Goal: Check status: Check status

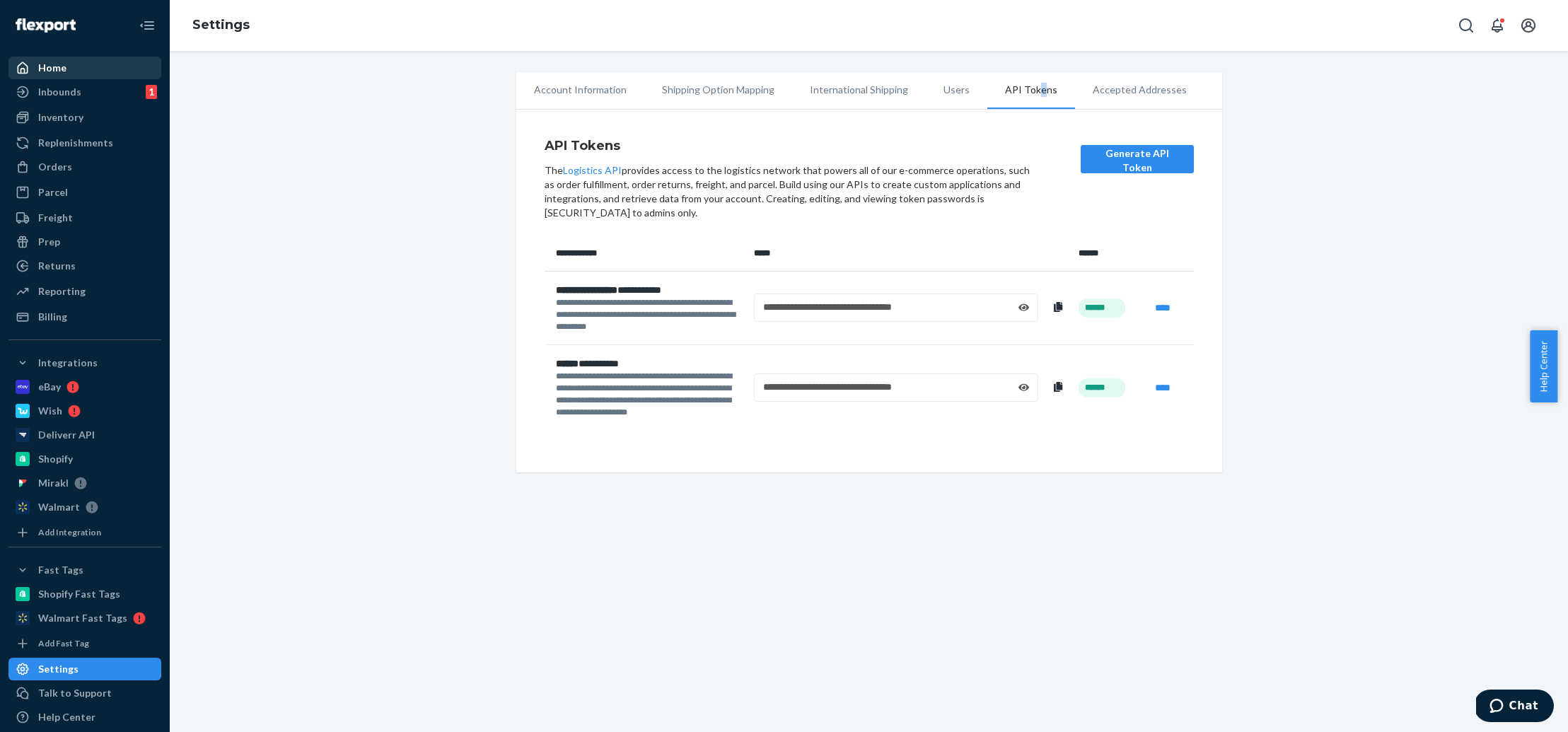
click at [31, 69] on div at bounding box center [27, 68] width 23 height 14
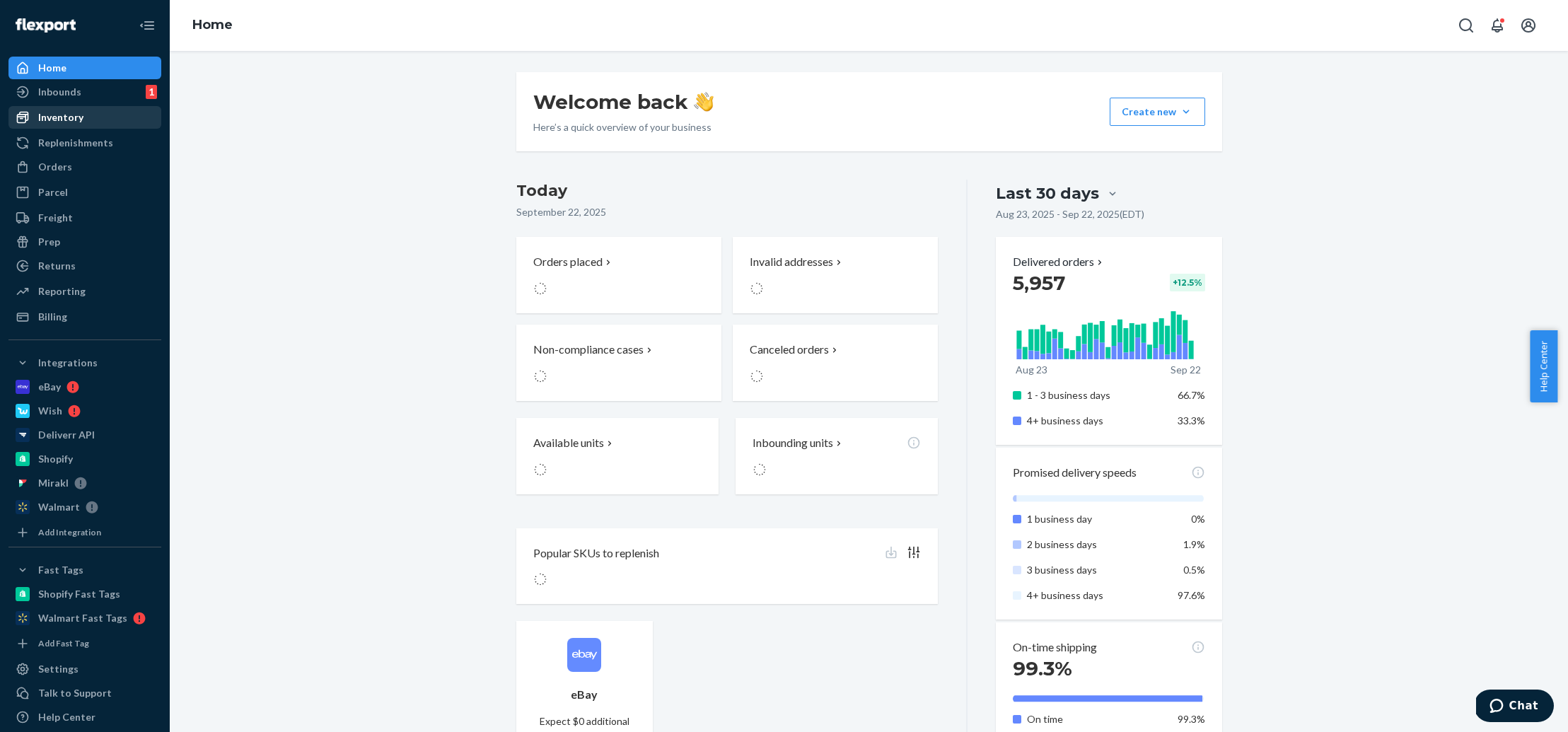
click at [119, 119] on div "Inventory" at bounding box center [84, 117] width 150 height 20
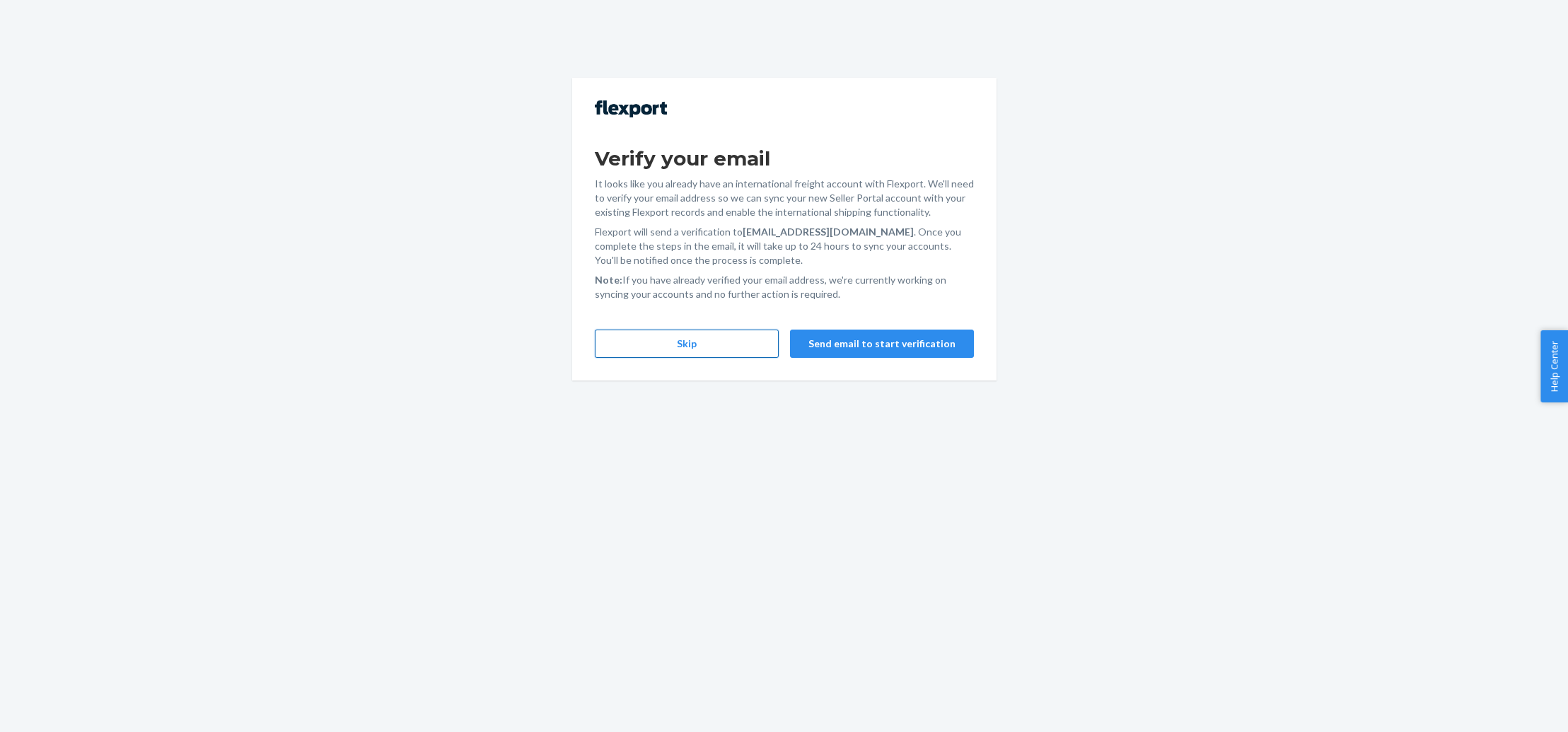
click at [709, 352] on button "Skip" at bounding box center [687, 343] width 184 height 28
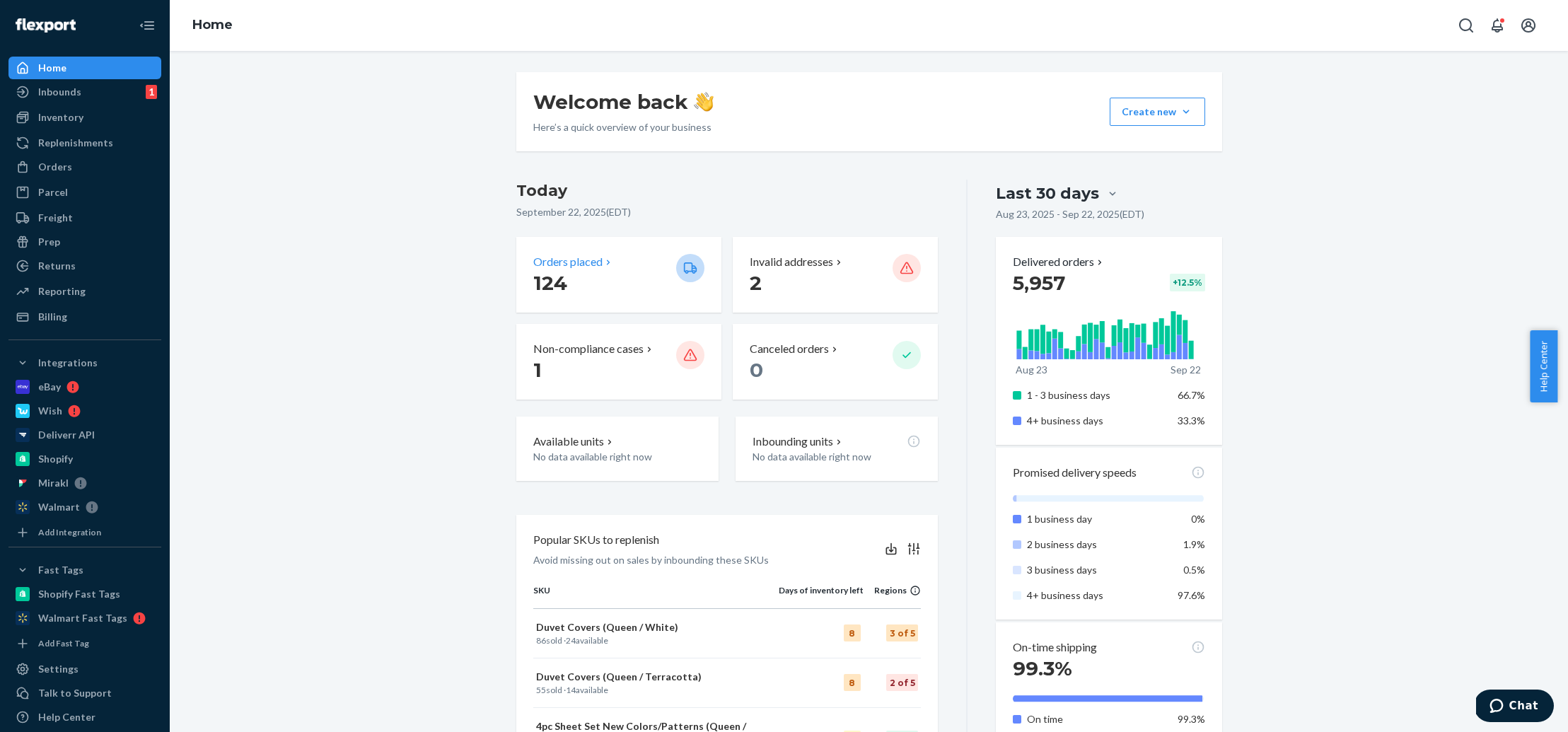
click at [522, 289] on div "Orders placed 124" at bounding box center [618, 275] width 205 height 76
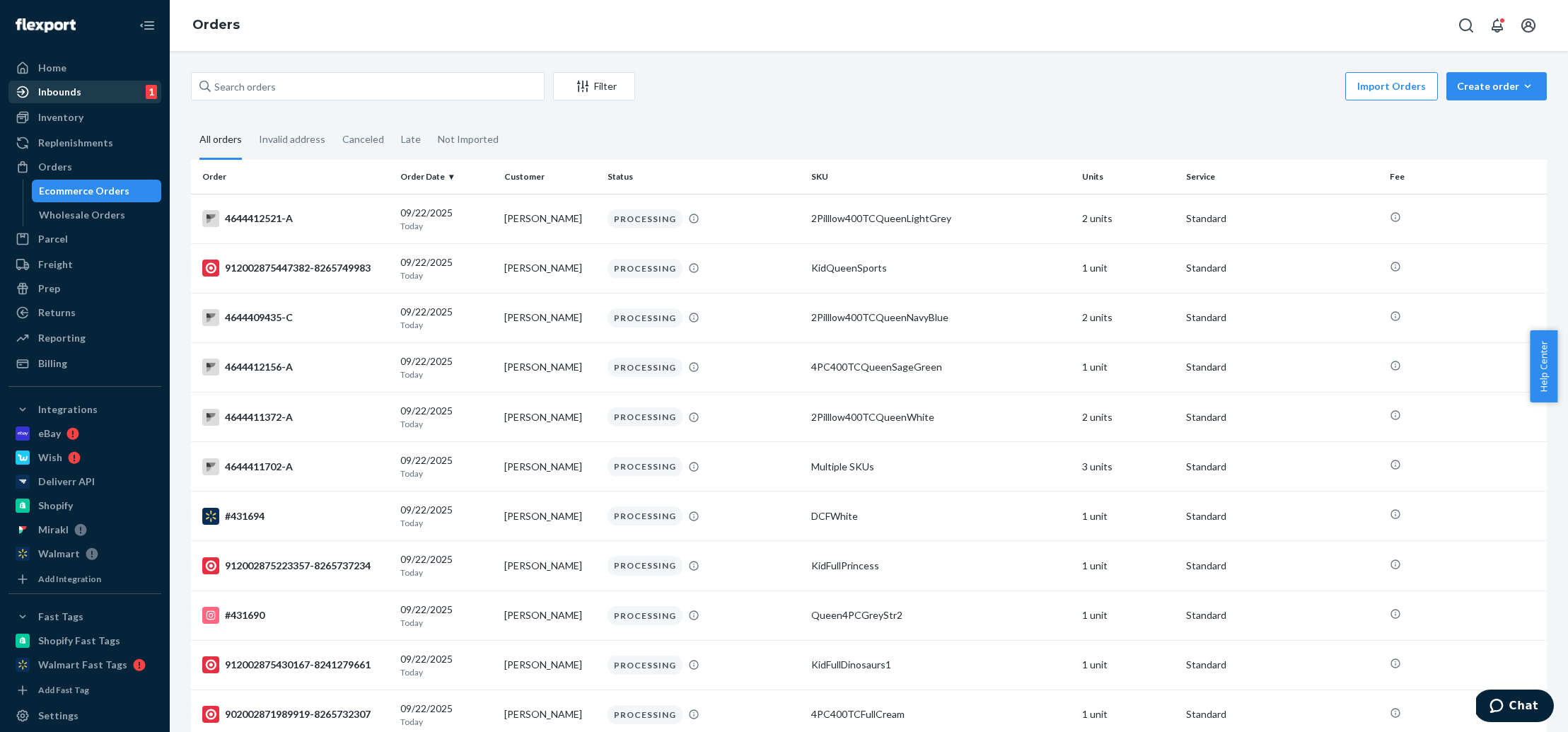
click at [110, 90] on div "Inbounds 1" at bounding box center [84, 92] width 150 height 20
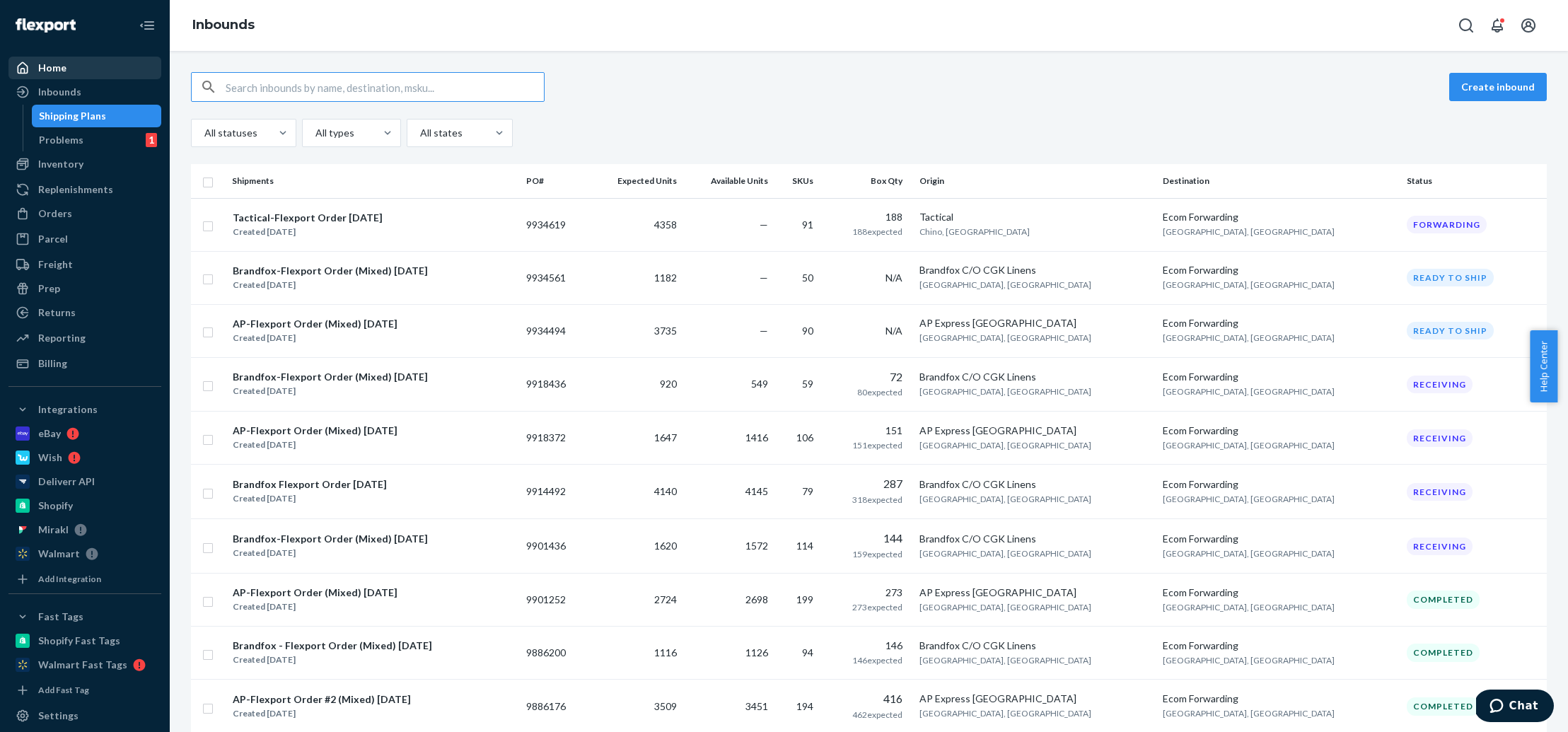
click at [92, 73] on div "Home" at bounding box center [84, 68] width 150 height 20
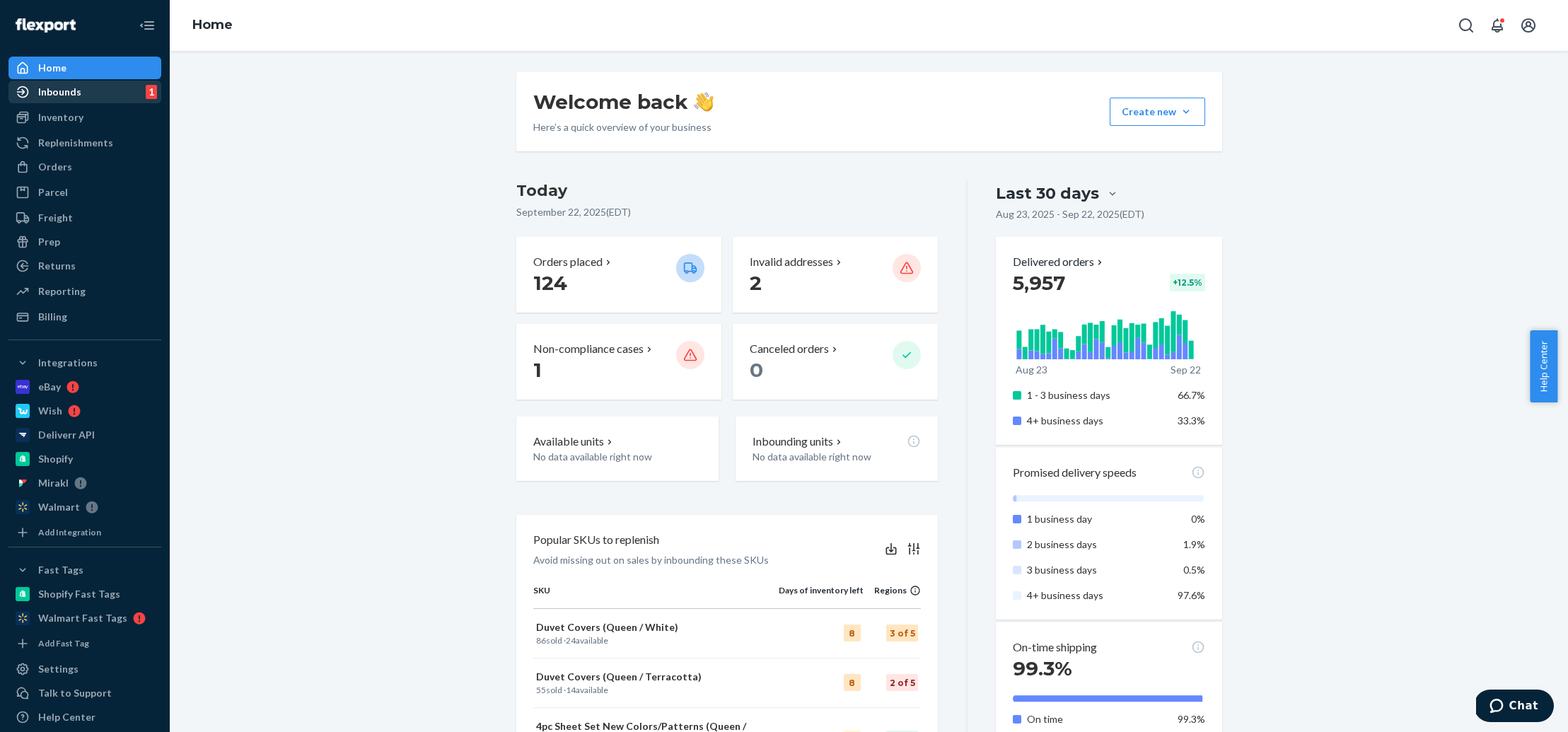
click at [114, 100] on div "Inbounds 1" at bounding box center [84, 92] width 150 height 20
